Goal: Use online tool/utility: Utilize a website feature to perform a specific function

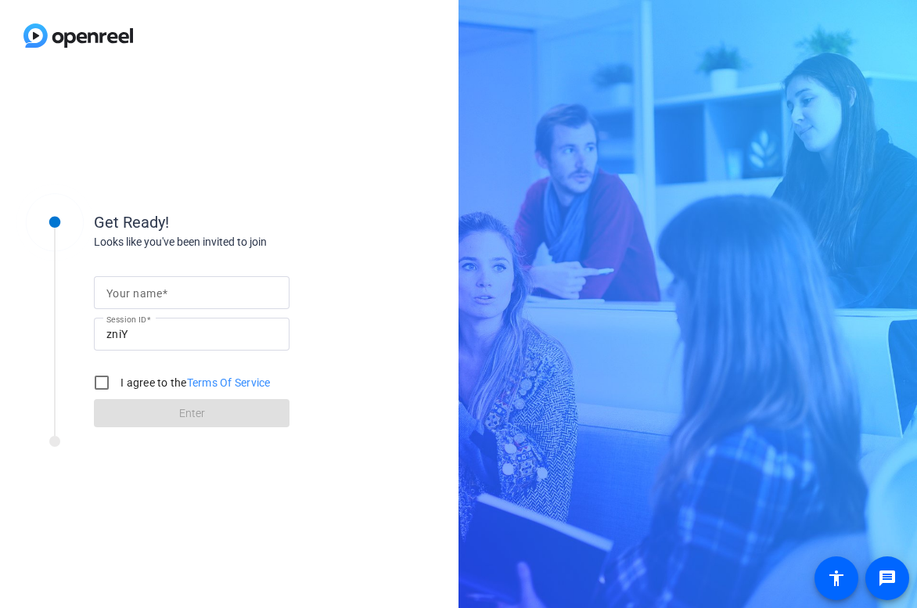
click at [166, 293] on span at bounding box center [164, 293] width 5 height 13
click at [166, 293] on input "Your name" at bounding box center [191, 292] width 171 height 19
type input "[PERSON_NAME]-Wild"
click at [102, 382] on input "I agree to the Terms Of Service" at bounding box center [101, 382] width 31 height 31
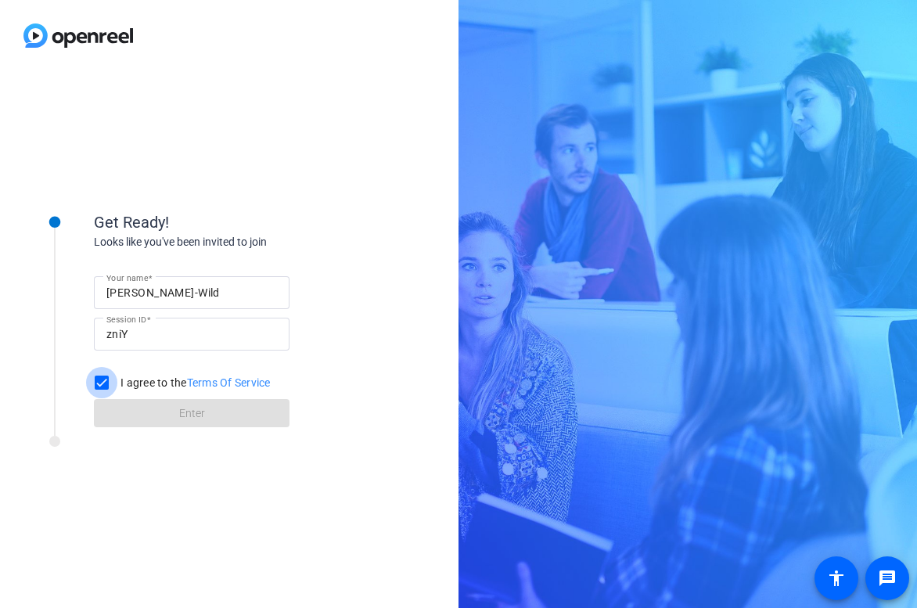
checkbox input "true"
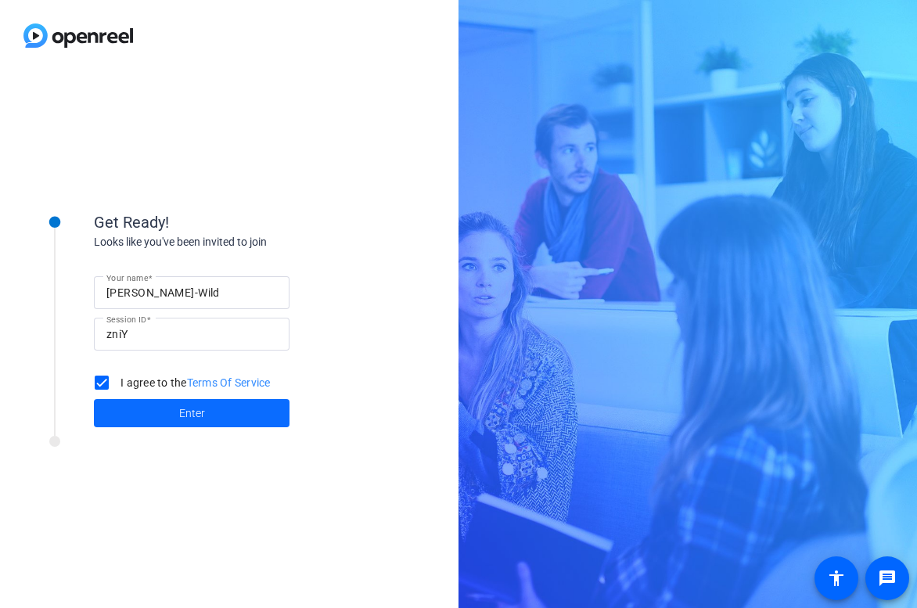
click at [224, 417] on span at bounding box center [192, 413] width 196 height 38
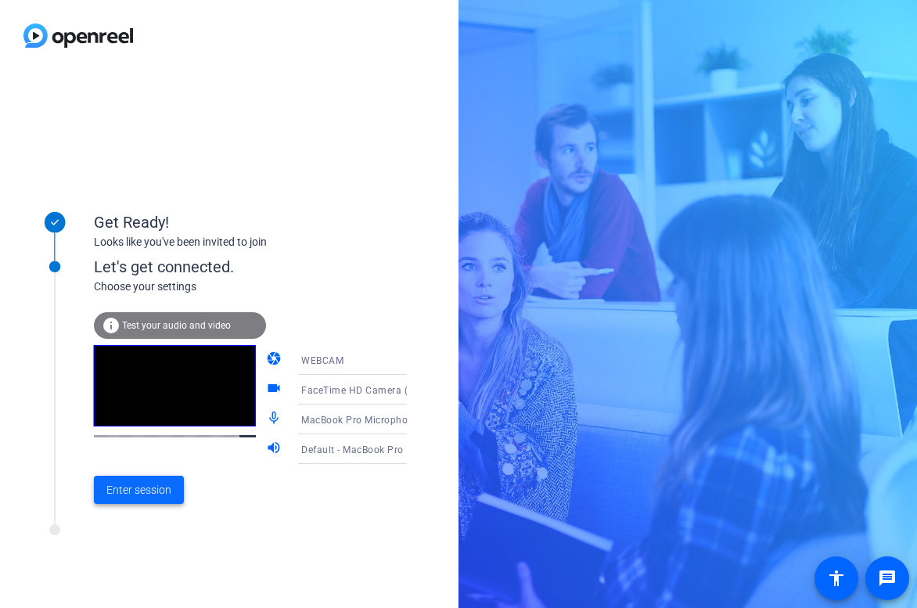
click at [149, 488] on span "Enter session" at bounding box center [138, 490] width 65 height 16
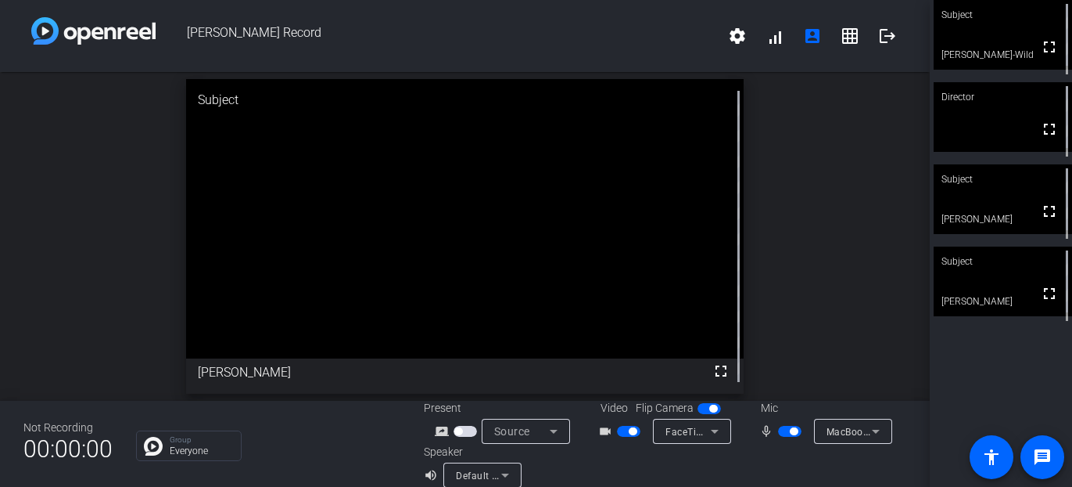
click at [795, 432] on span "button" at bounding box center [794, 431] width 8 height 8
click at [630, 433] on span "button" at bounding box center [633, 431] width 8 height 8
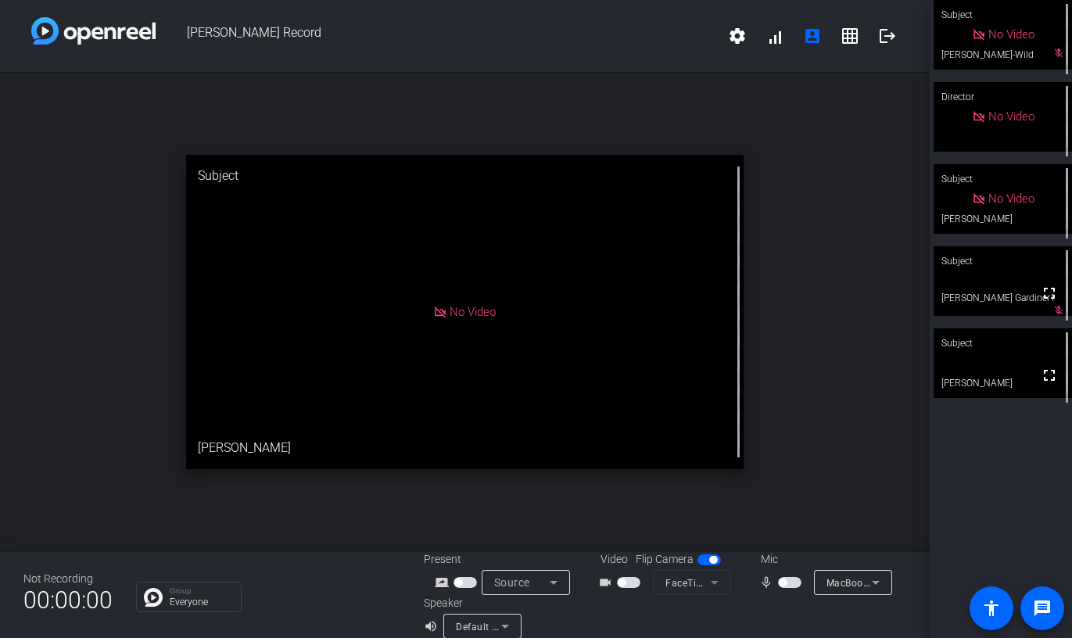
click at [783, 486] on span "button" at bounding box center [783, 583] width 8 height 8
click at [795, 486] on span "button" at bounding box center [794, 583] width 8 height 8
click at [784, 486] on span "button" at bounding box center [783, 583] width 8 height 8
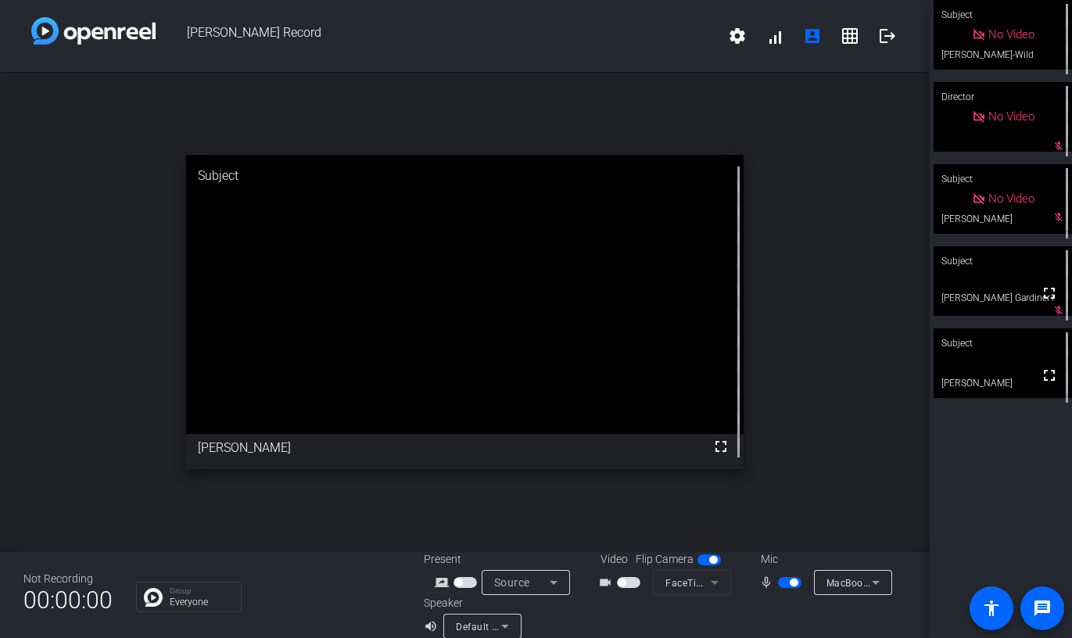
click at [794, 486] on span "button" at bounding box center [794, 583] width 8 height 8
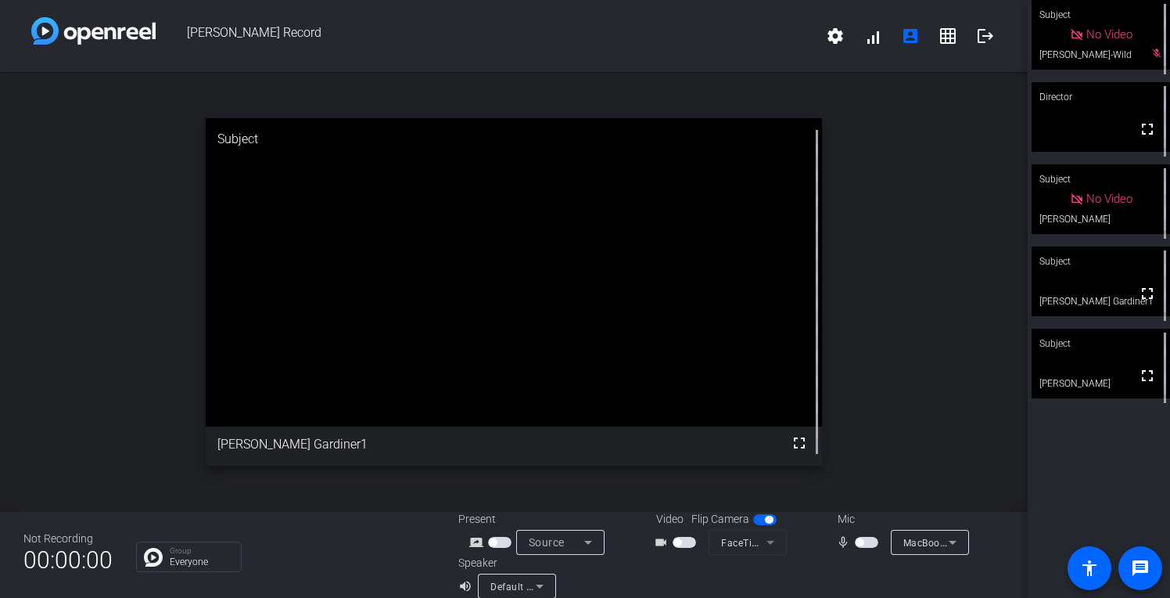
click at [770, 486] on span "button" at bounding box center [769, 519] width 8 height 8
click at [756, 486] on span "button" at bounding box center [758, 519] width 8 height 8
click at [862, 486] on span "button" at bounding box center [860, 542] width 8 height 8
click at [680, 486] on span "button" at bounding box center [677, 542] width 8 height 8
click at [868, 486] on span "button" at bounding box center [871, 542] width 8 height 8
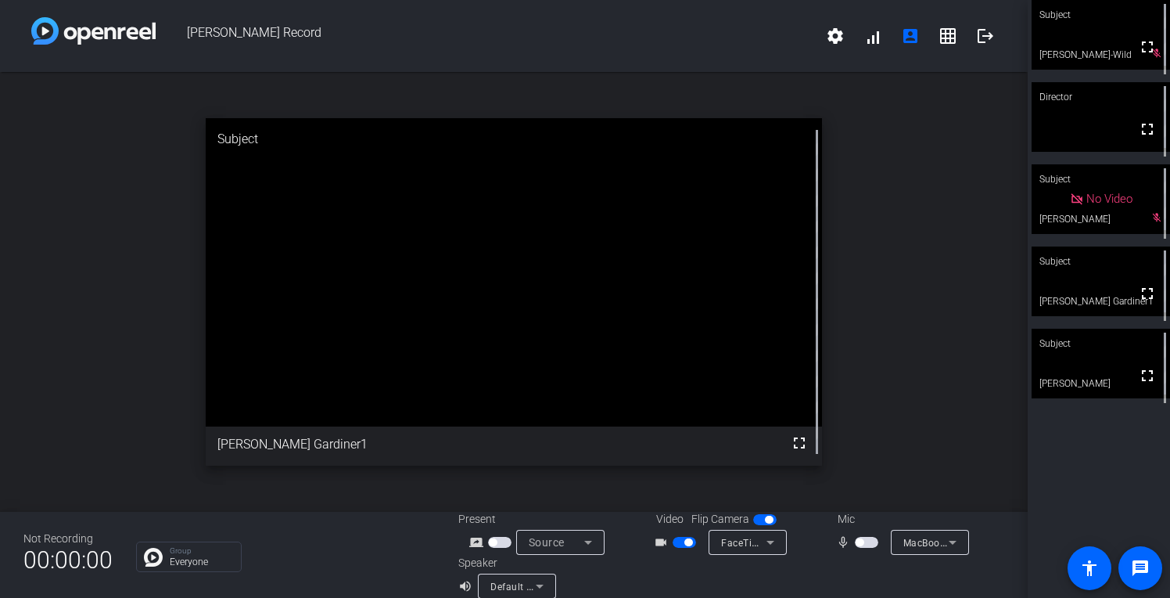
click at [688, 486] on span "button" at bounding box center [688, 542] width 8 height 8
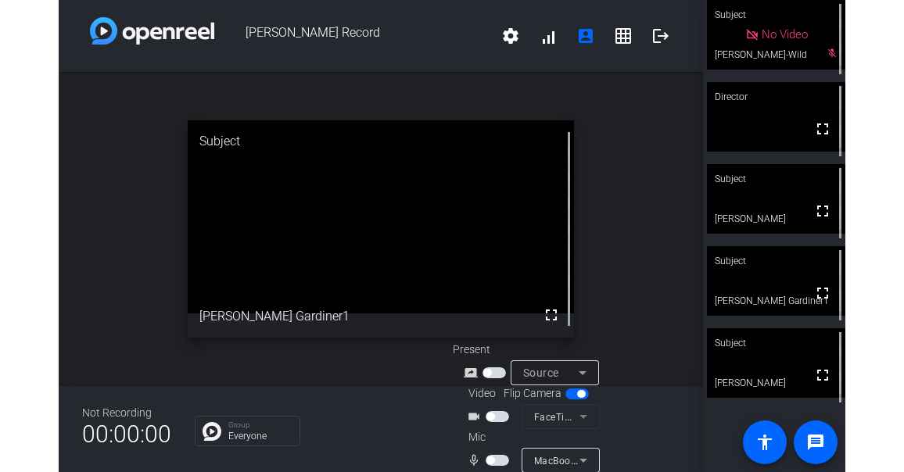
scroll to position [62, 0]
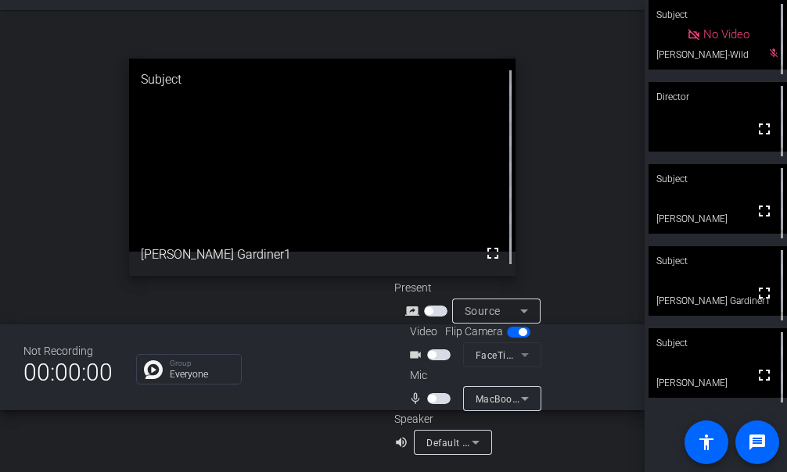
click at [431, 400] on span "button" at bounding box center [432, 399] width 8 height 8
click at [432, 357] on span "button" at bounding box center [432, 355] width 8 height 8
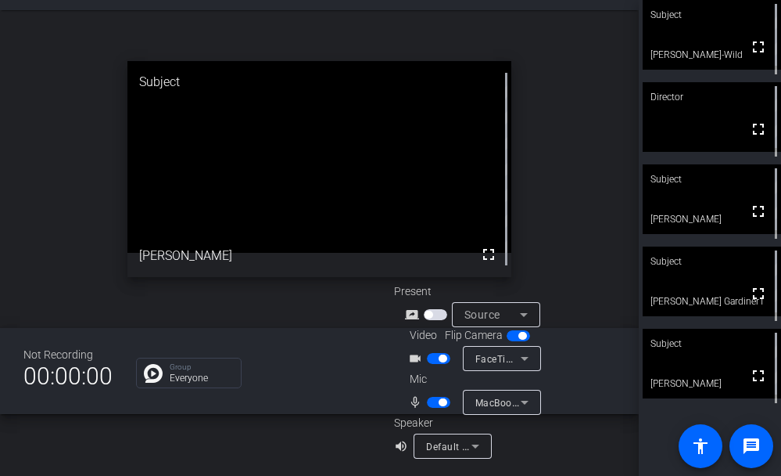
click at [243, 462] on div "Christie Callahan Record settings signal_cellular_alt account_box grid_on logou…" at bounding box center [319, 238] width 639 height 476
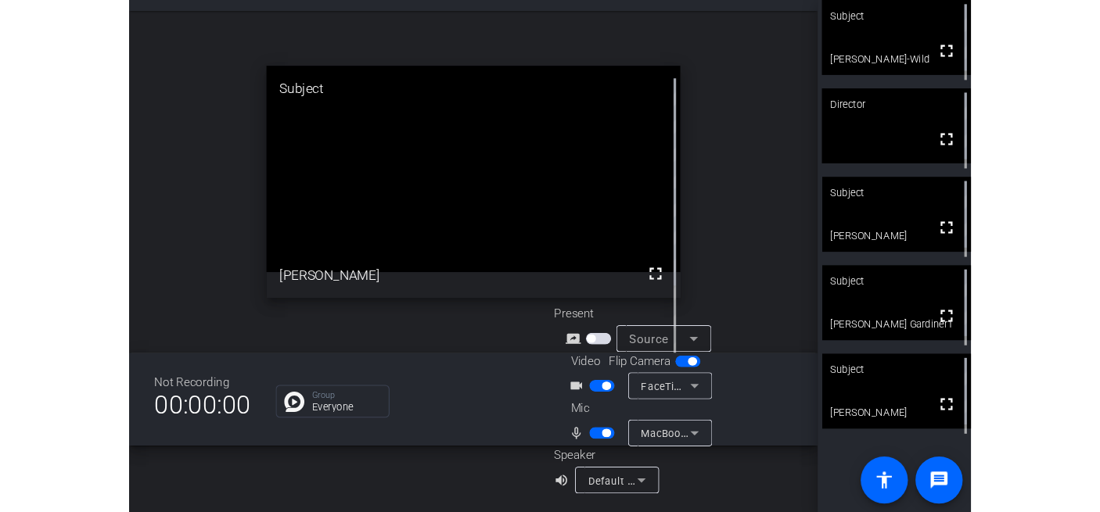
scroll to position [18, 0]
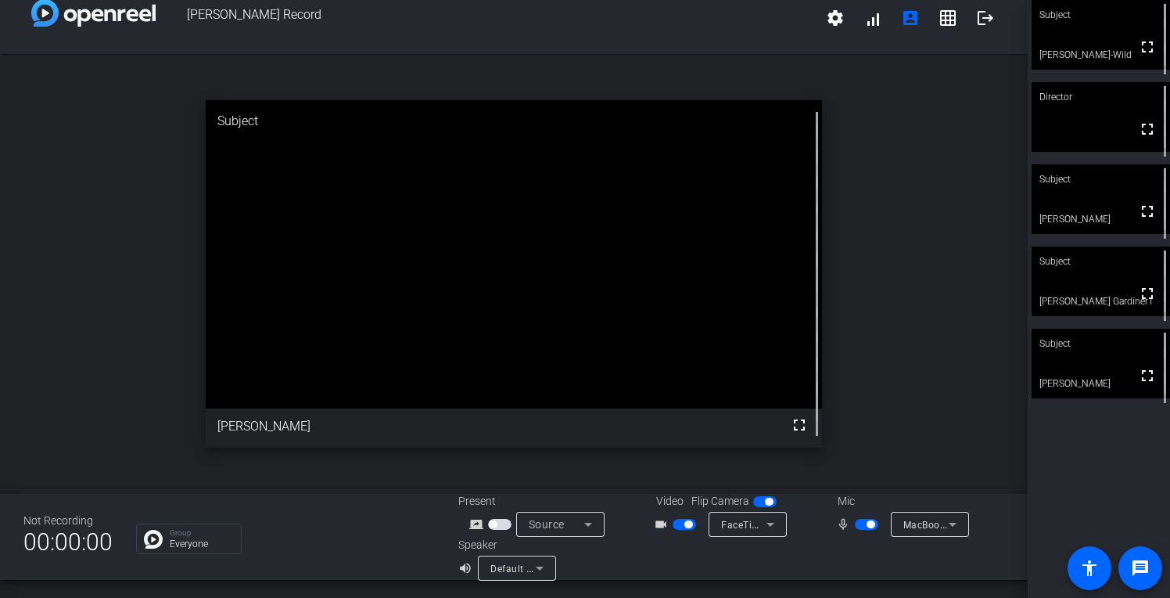
click at [688, 486] on span "button" at bounding box center [688, 524] width 8 height 8
click at [688, 486] on span "button" at bounding box center [684, 524] width 23 height 11
click at [867, 486] on span "button" at bounding box center [871, 524] width 8 height 8
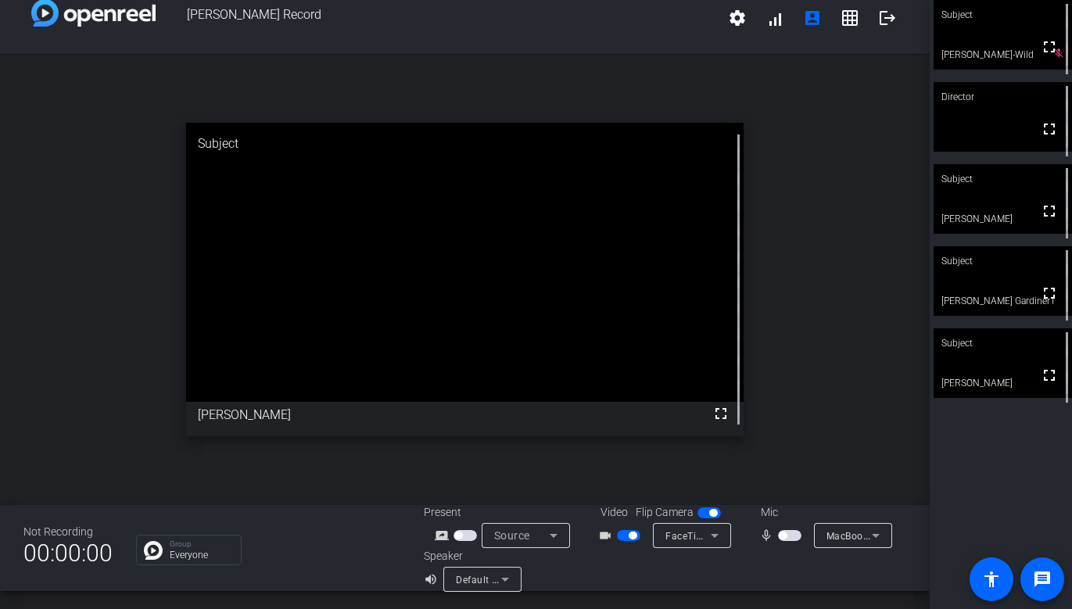
click at [785, 486] on span "button" at bounding box center [783, 536] width 8 height 8
